Goal: Find specific page/section: Find specific page/section

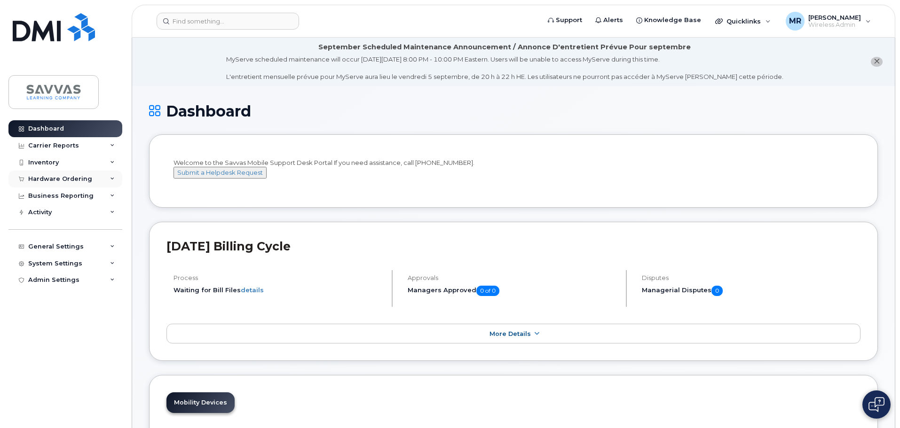
click at [82, 180] on div "Hardware Ordering" at bounding box center [60, 179] width 64 height 8
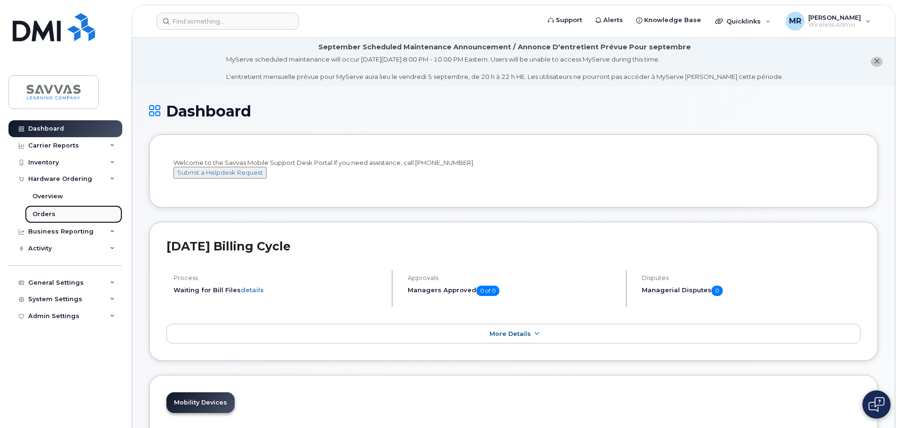
click at [47, 214] on div "Orders" at bounding box center [43, 214] width 23 height 8
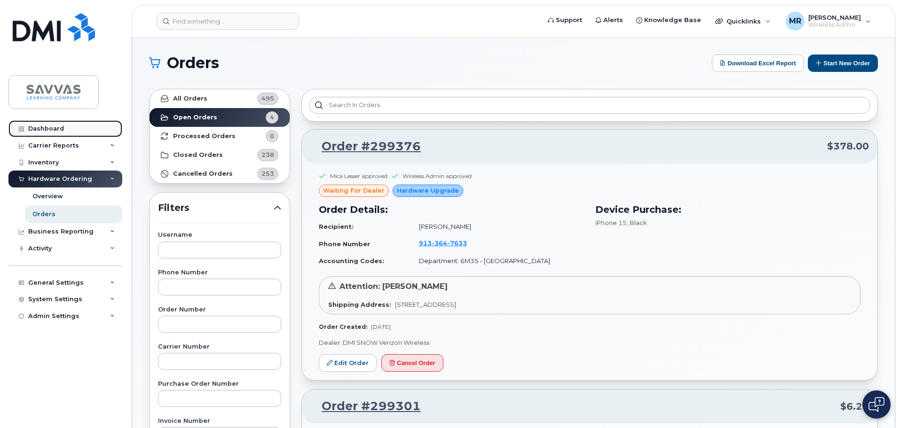
click at [42, 129] on div "Dashboard" at bounding box center [46, 129] width 36 height 8
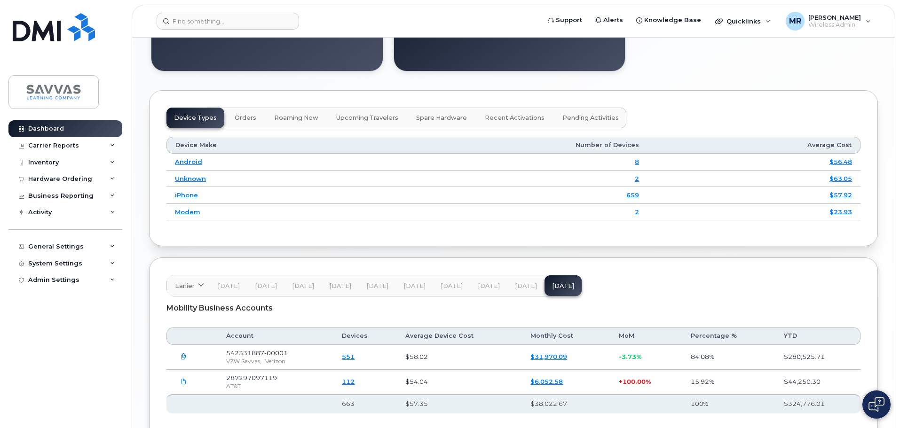
scroll to position [1163, 0]
